Goal: Information Seeking & Learning: Learn about a topic

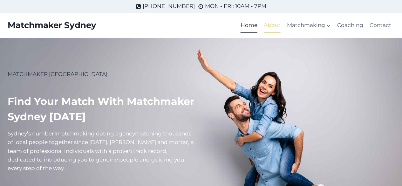
click at [274, 24] on link "About" at bounding box center [272, 25] width 23 height 15
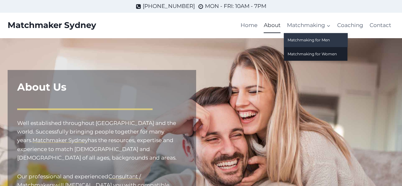
click at [322, 38] on link "Matchmaking for Men" at bounding box center [316, 40] width 64 height 14
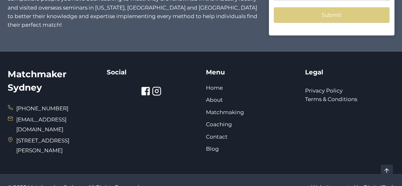
scroll to position [704, 0]
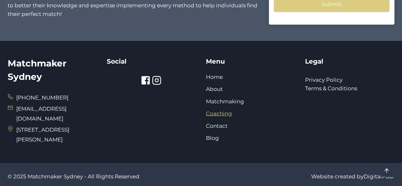
click at [227, 110] on link "Coaching" at bounding box center [219, 113] width 26 height 6
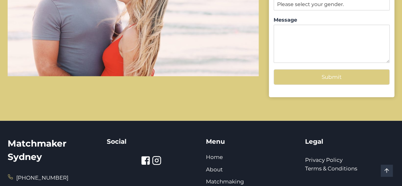
scroll to position [810, 0]
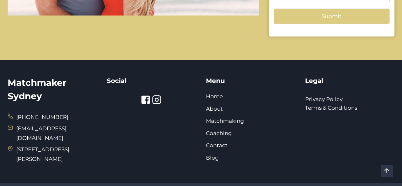
click at [156, 99] on icon at bounding box center [157, 100] width 10 height 10
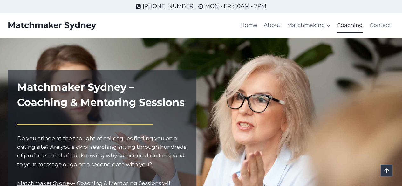
scroll to position [810, 0]
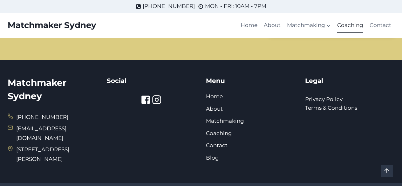
click at [145, 99] on icon at bounding box center [147, 100] width 10 height 10
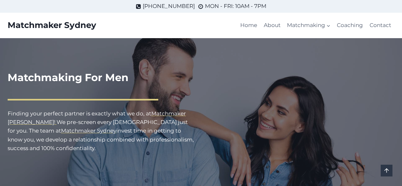
scroll to position [704, 0]
